Goal: Information Seeking & Learning: Learn about a topic

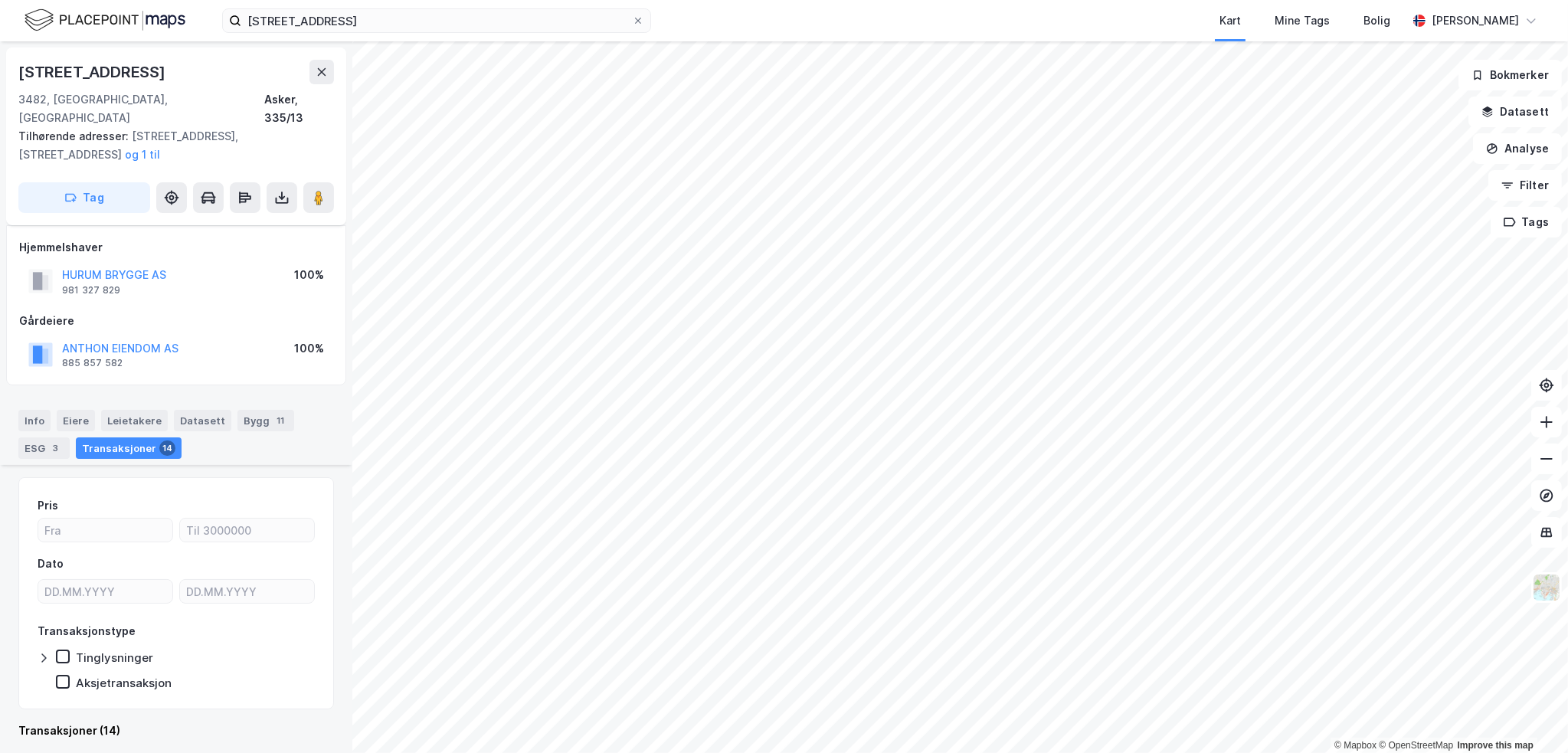
scroll to position [1990, 0]
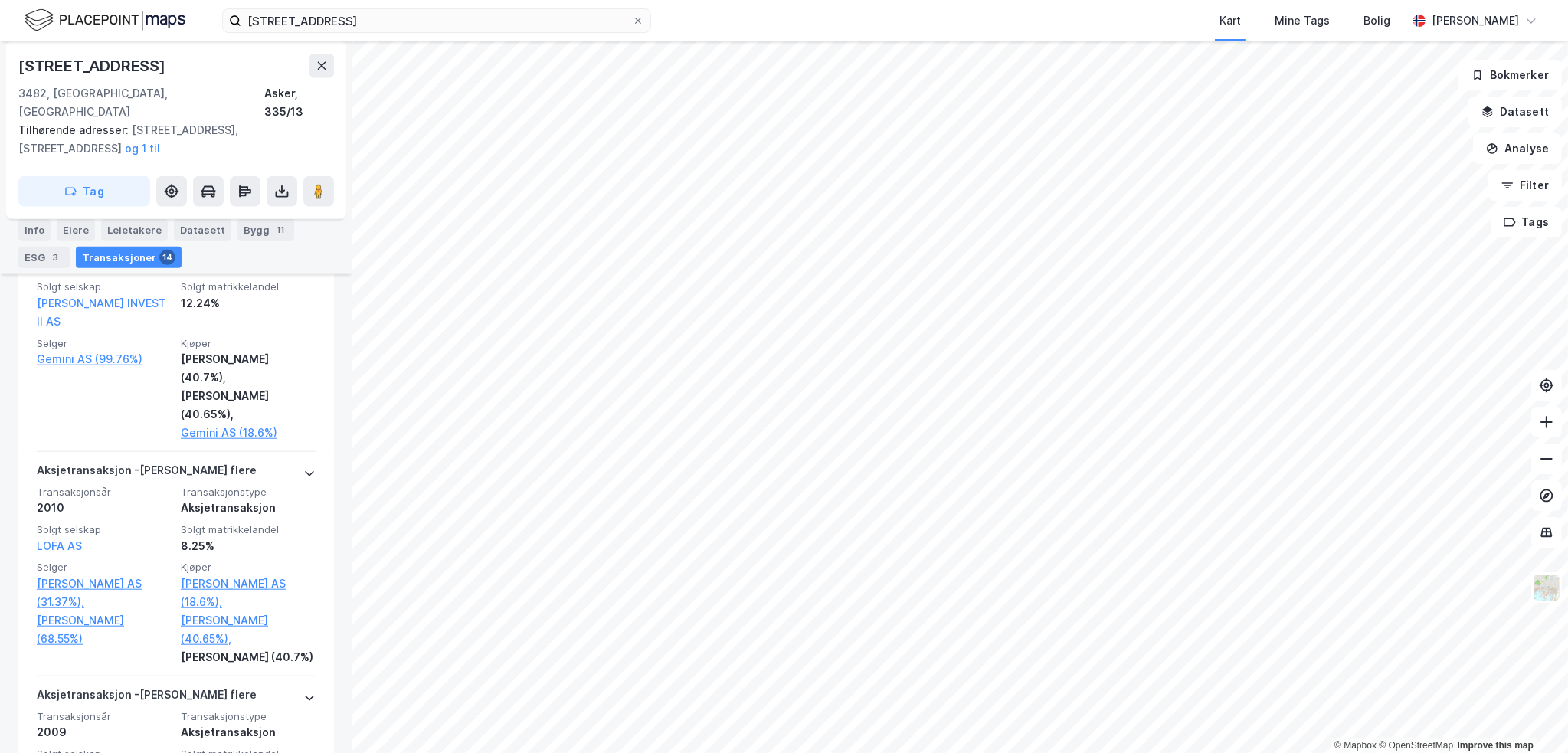
click at [123, 14] on img at bounding box center [105, 20] width 161 height 26
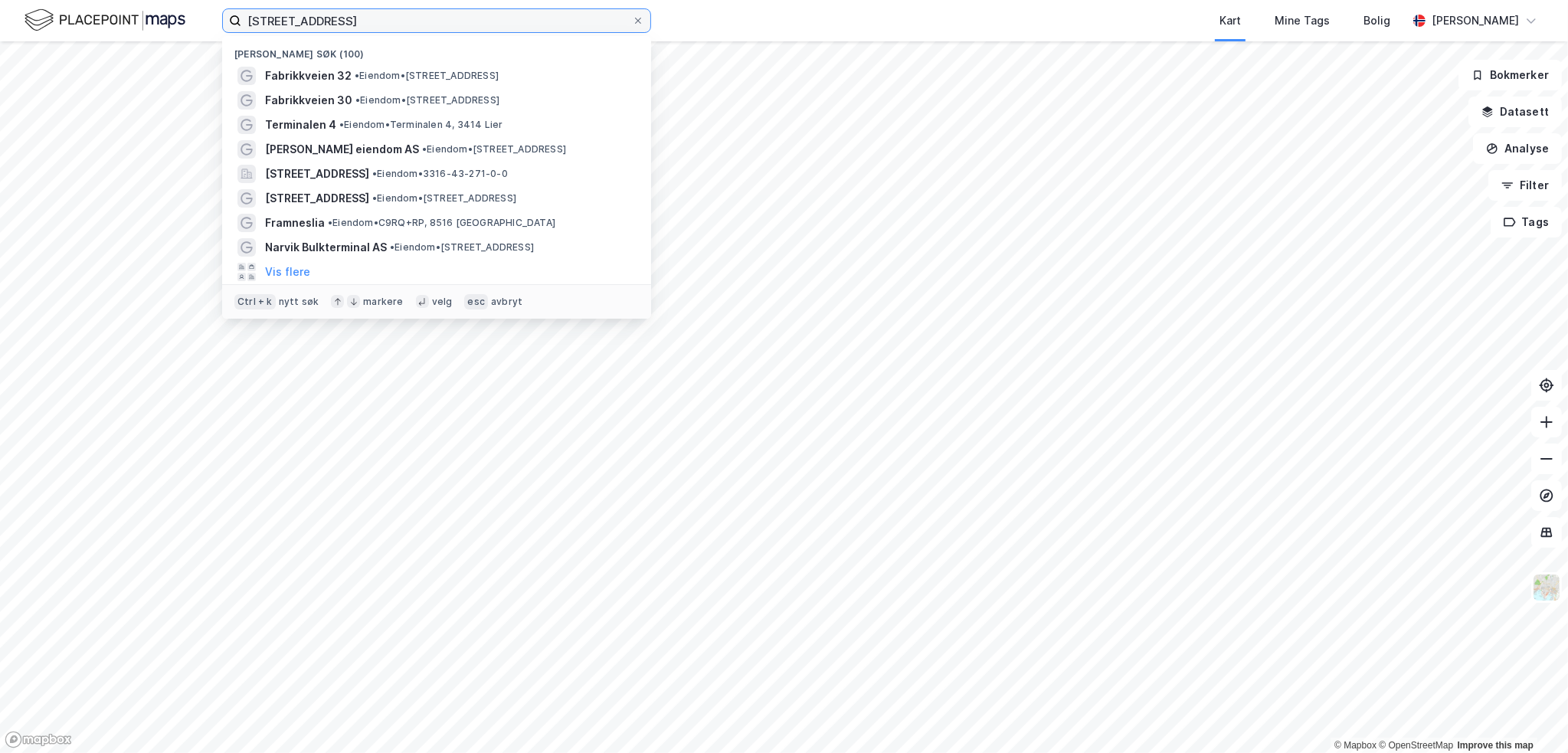
drag, startPoint x: 368, startPoint y: 26, endPoint x: 156, endPoint y: -10, distance: 215.0
click at [156, 0] on html "fabrikkveien 31 Nylige søk (100) Fabrikkveien 32 • Eiendom • Fabrikkveien 32, 3…" at bounding box center [784, 376] width 1568 height 753
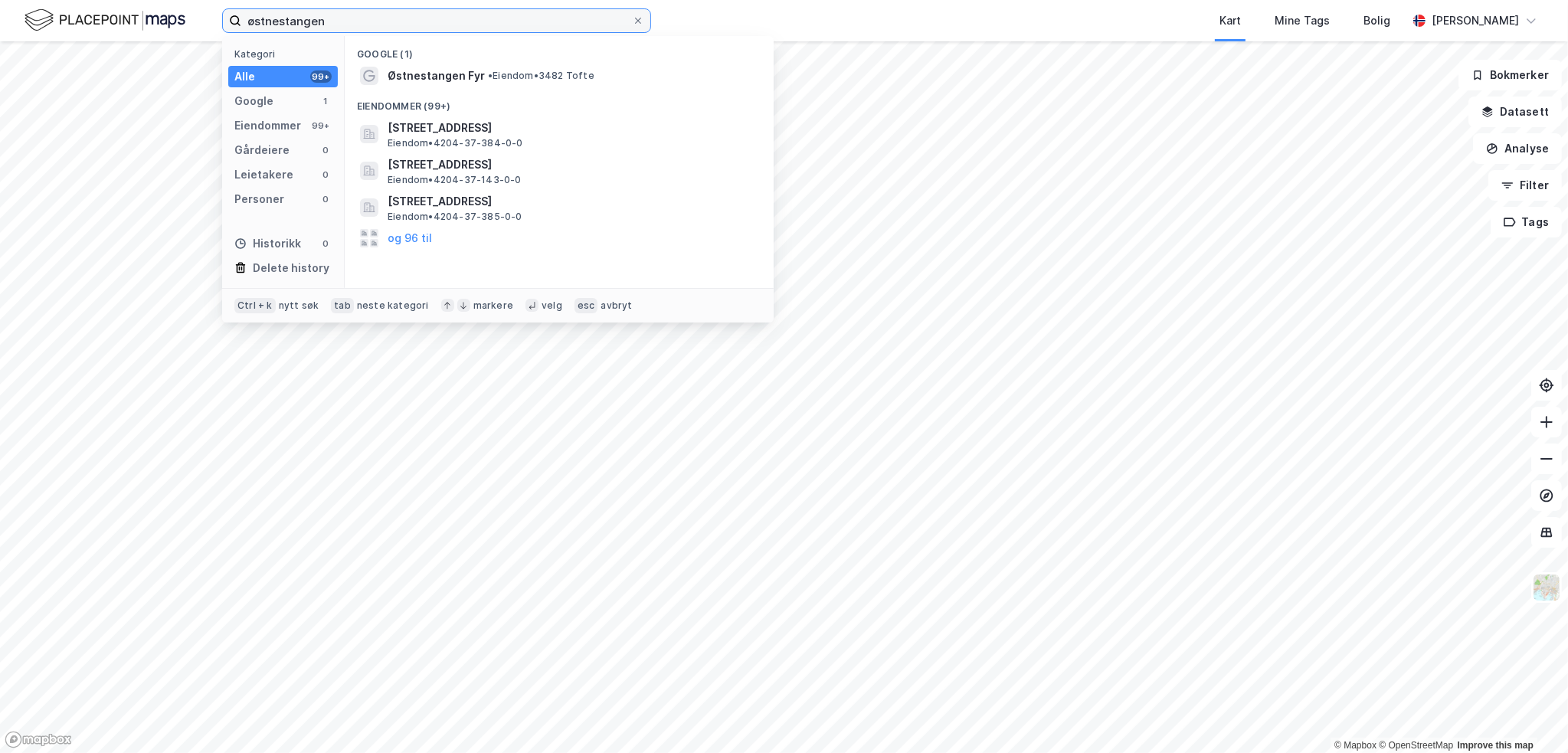
type input "østnestangen"
click at [117, 15] on img at bounding box center [105, 20] width 161 height 26
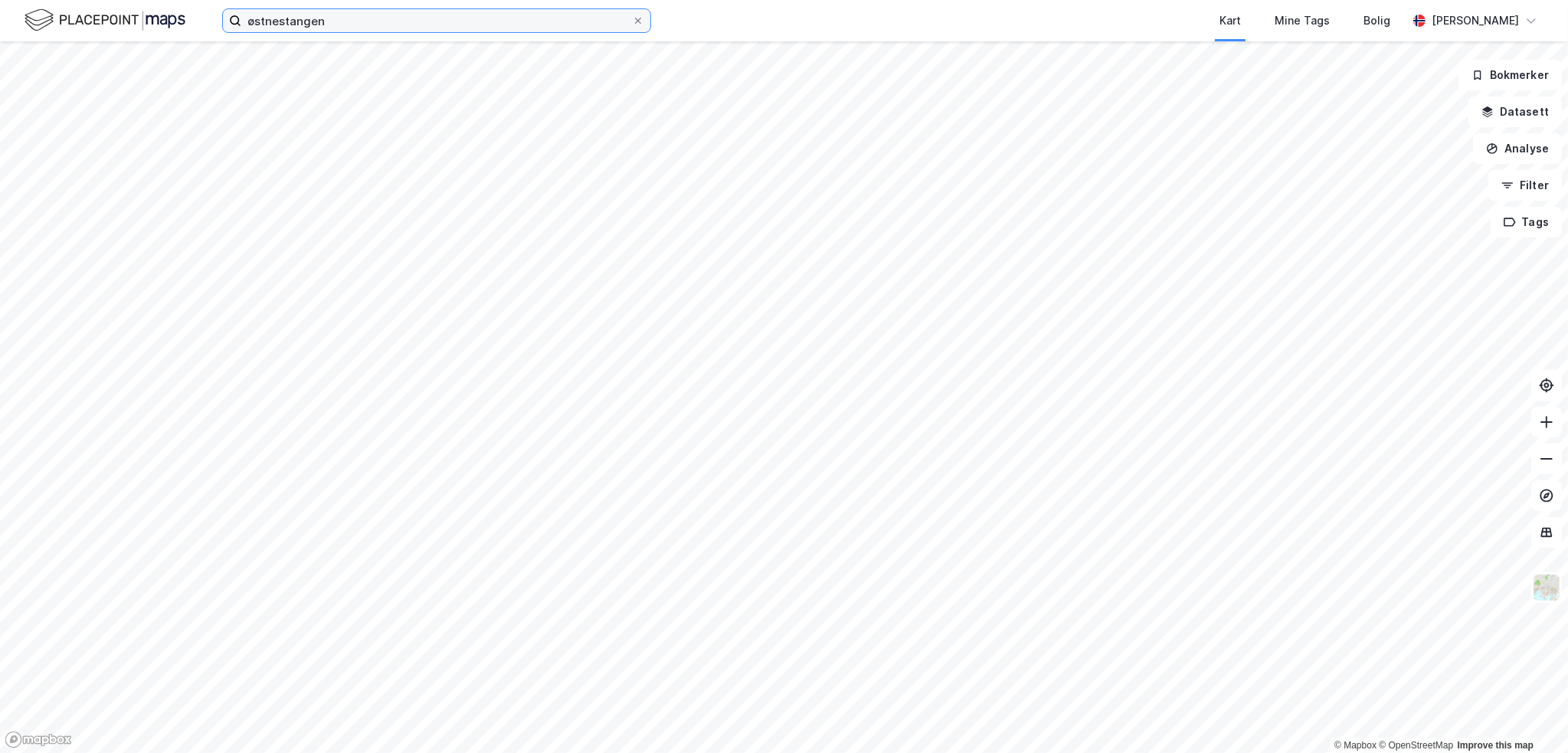
click at [360, 24] on input "østnestangen" at bounding box center [437, 20] width 391 height 23
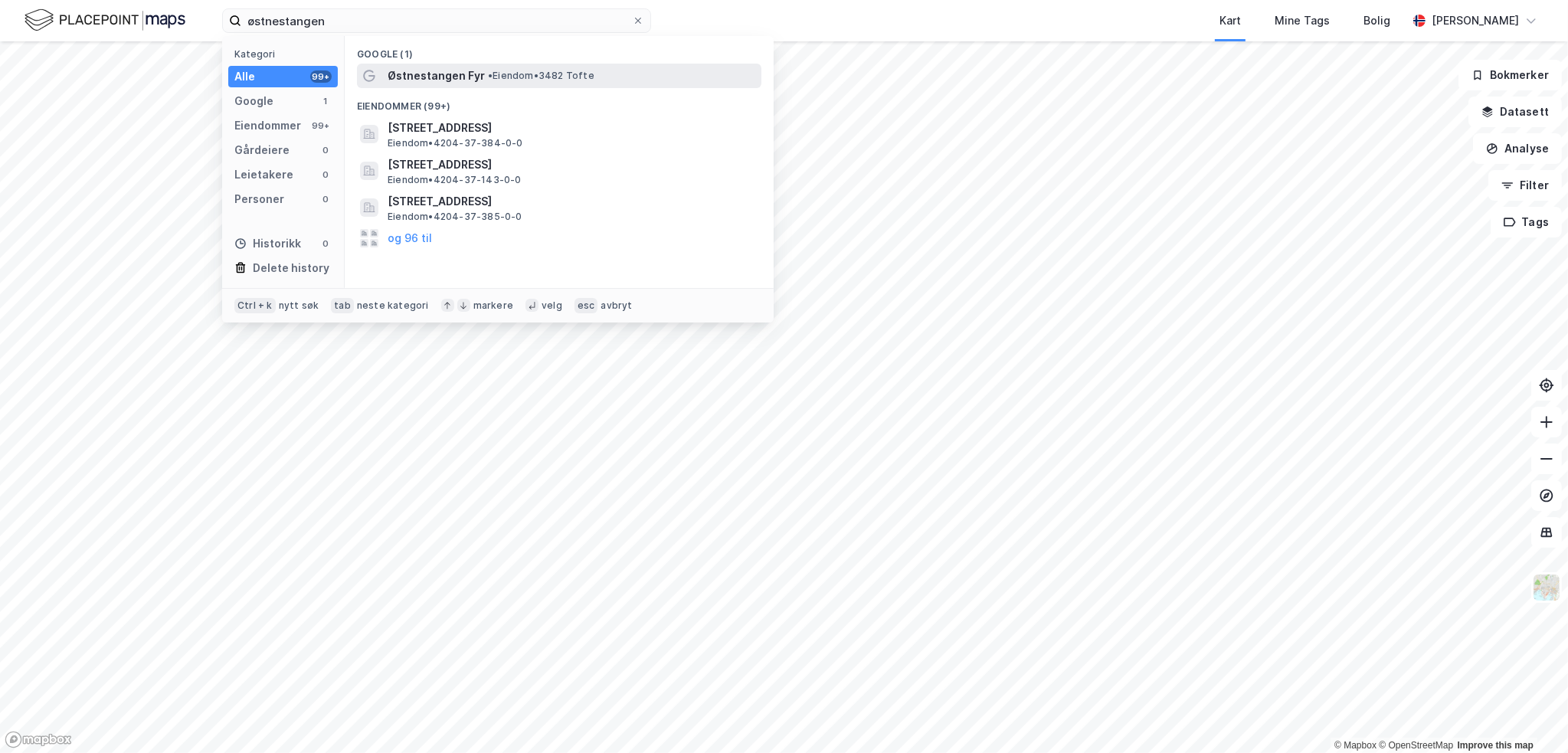
click at [473, 78] on span "Østnestangen Fyr" at bounding box center [436, 76] width 97 height 19
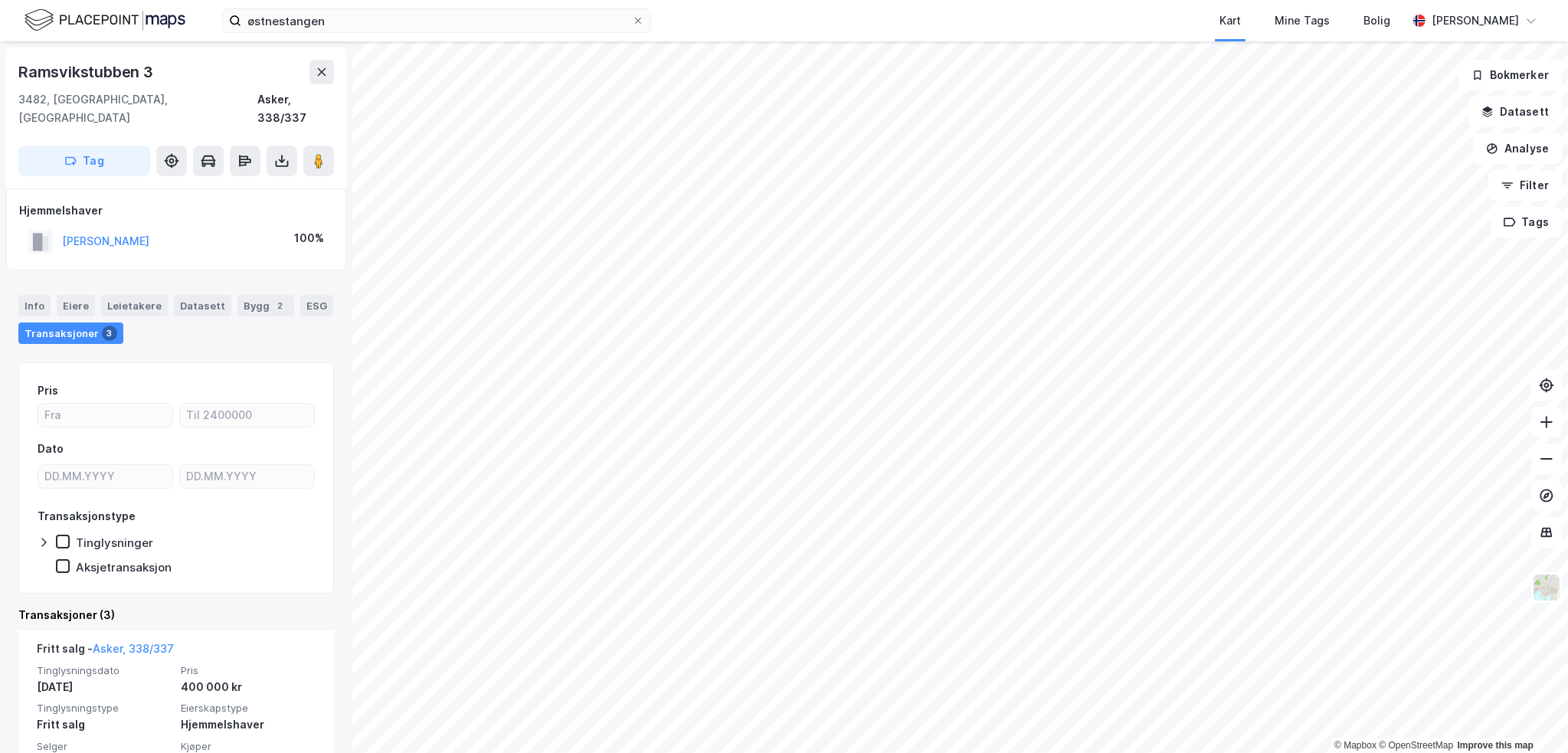
click at [92, 24] on img at bounding box center [105, 20] width 161 height 26
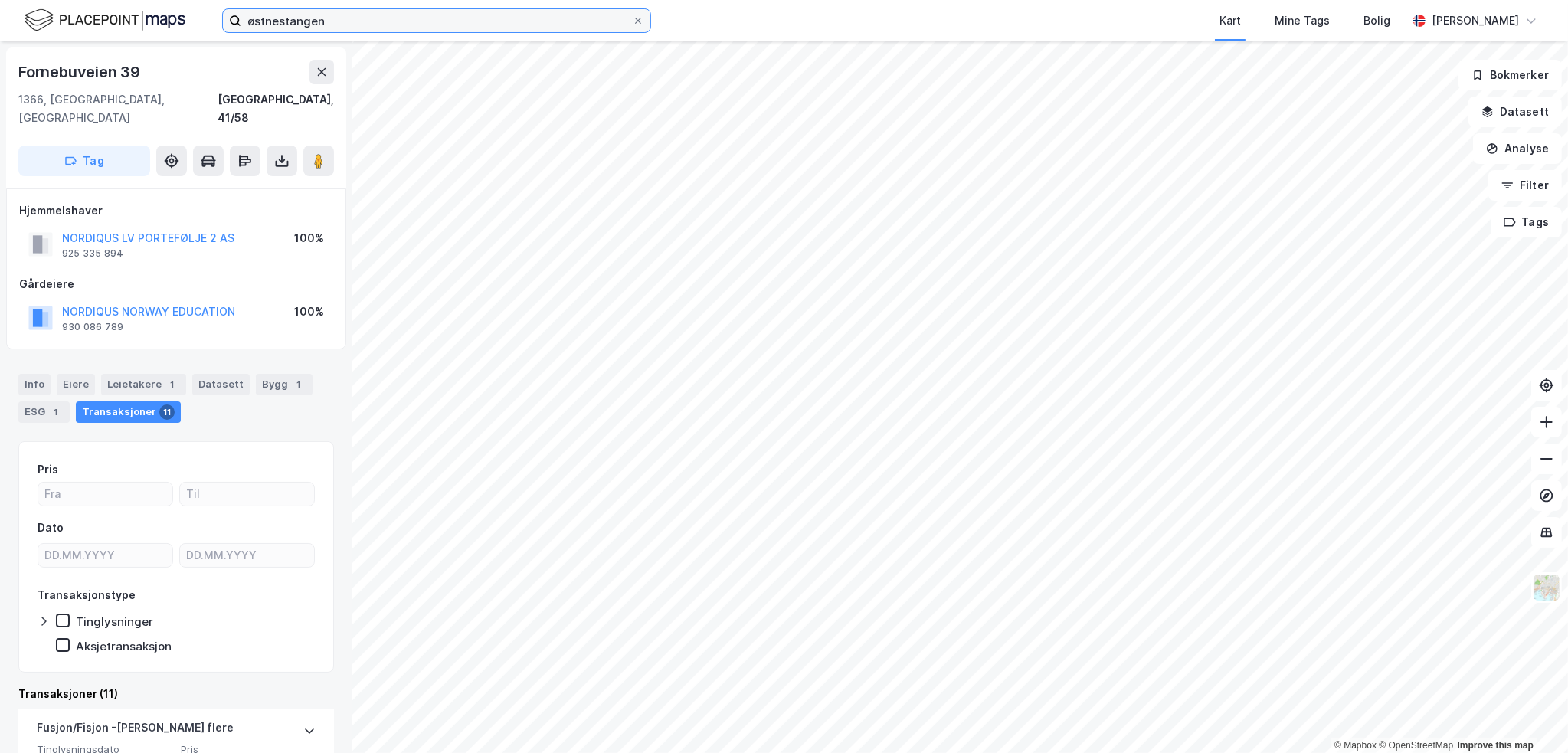
click at [336, 18] on input "østnestangen" at bounding box center [437, 20] width 391 height 23
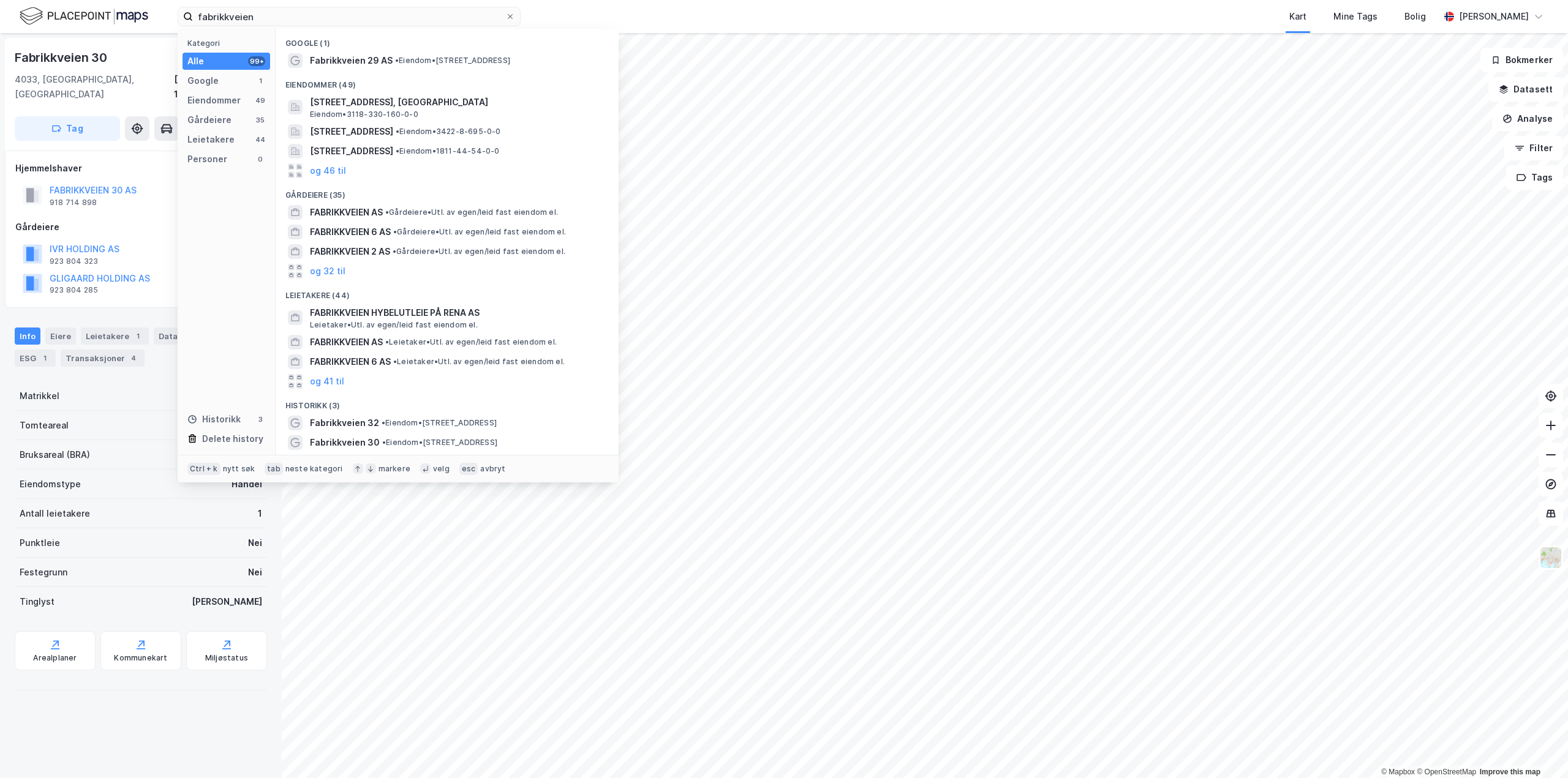
click at [70, 7] on img at bounding box center [84, 16] width 129 height 21
